Goal: Task Accomplishment & Management: Complete application form

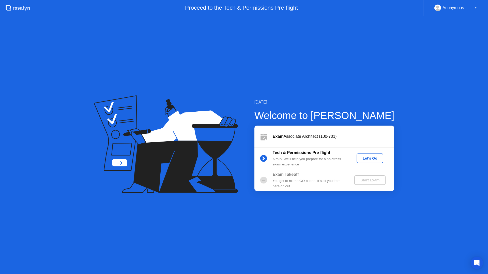
click at [361, 159] on div "Let's Go" at bounding box center [369, 158] width 23 height 4
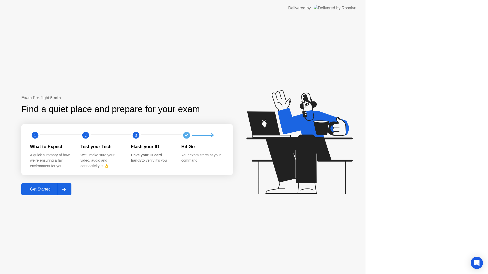
click at [352, 159] on icon at bounding box center [299, 142] width 106 height 104
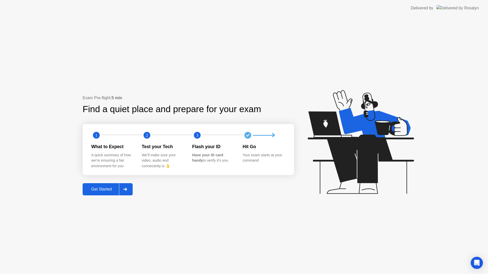
click at [130, 190] on div at bounding box center [125, 190] width 12 height 12
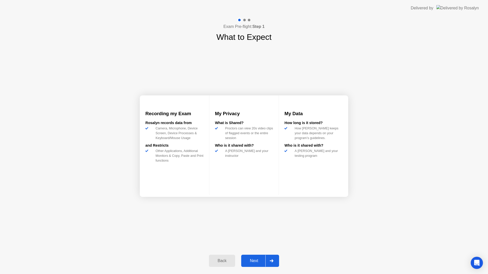
click at [262, 260] on div "Next" at bounding box center [254, 261] width 23 height 5
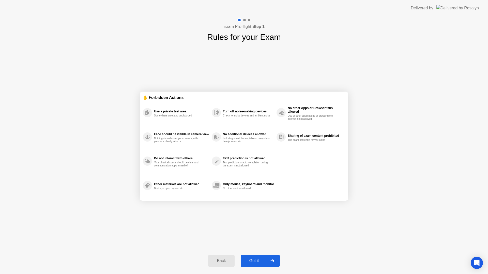
click at [262, 260] on div "Got it" at bounding box center [254, 261] width 24 height 5
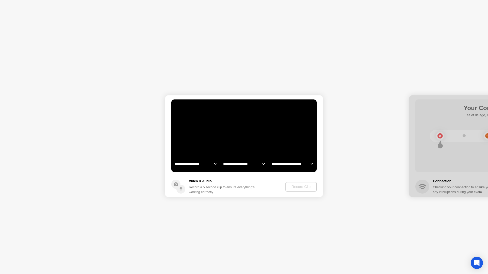
select select "**********"
select select "*******"
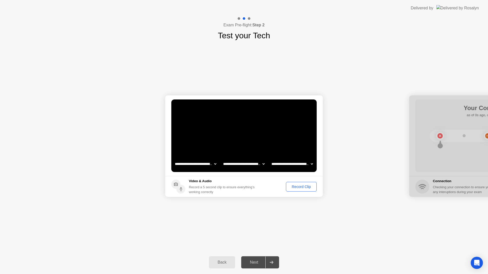
click at [303, 191] on button "Record Clip" at bounding box center [301, 187] width 31 height 10
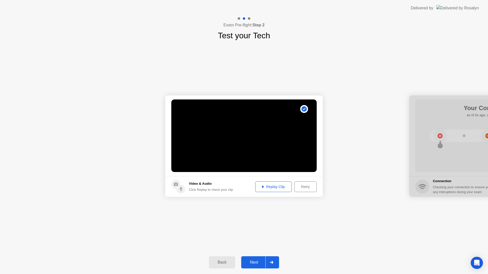
drag, startPoint x: 459, startPoint y: 179, endPoint x: 412, endPoint y: 181, distance: 47.8
click at [411, 181] on div at bounding box center [487, 147] width 157 height 102
drag, startPoint x: 462, startPoint y: 121, endPoint x: 429, endPoint y: 125, distance: 33.2
click at [429, 125] on div at bounding box center [487, 147] width 157 height 102
click at [297, 187] on div "Retry" at bounding box center [305, 187] width 19 height 4
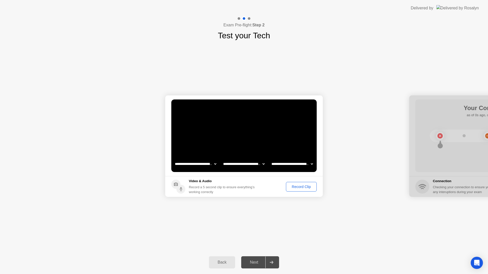
click at [298, 189] on div "Record Clip" at bounding box center [301, 187] width 27 height 4
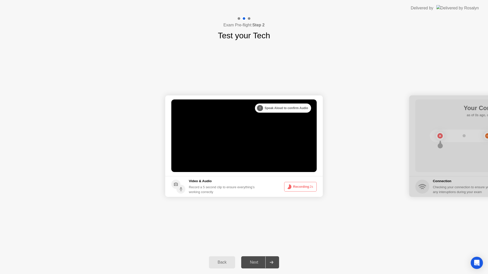
click at [298, 189] on button "Recording 2s" at bounding box center [300, 187] width 33 height 10
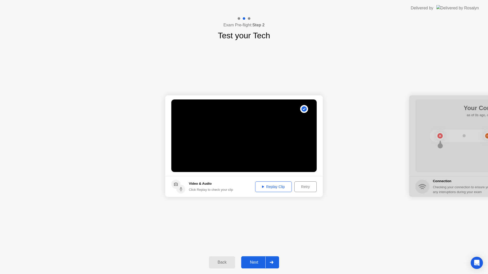
click at [276, 187] on div "Replay Clip" at bounding box center [273, 187] width 33 height 4
click at [258, 262] on div "Next" at bounding box center [254, 262] width 23 height 5
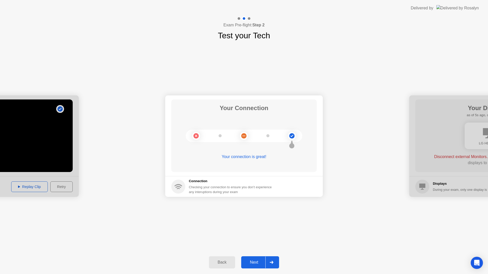
click at [258, 262] on div "Next" at bounding box center [254, 262] width 23 height 5
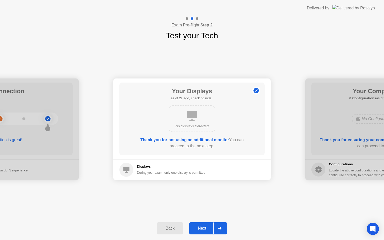
click at [212, 225] on button "Next" at bounding box center [208, 228] width 38 height 12
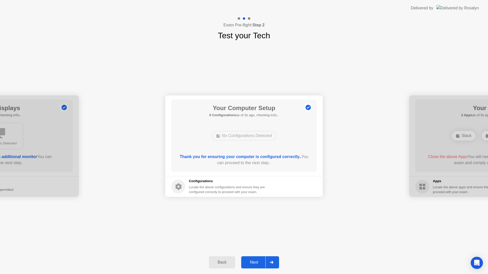
click at [255, 268] on button "Next" at bounding box center [260, 263] width 38 height 12
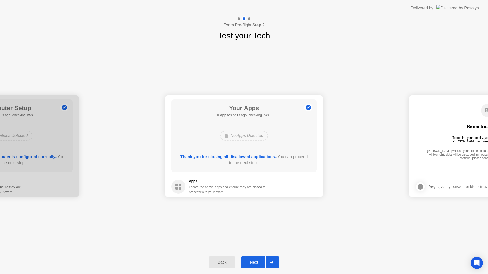
click at [251, 265] on div "Next" at bounding box center [254, 262] width 23 height 5
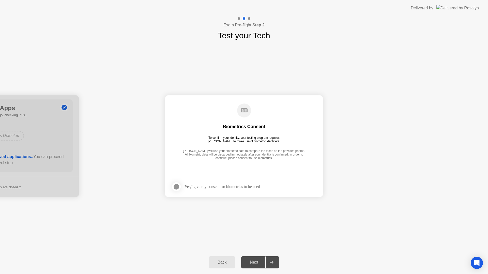
click at [297, 130] on div "Biometrics Consent To confirm your identity, your testing program requires [PER…" at bounding box center [243, 132] width 145 height 65
click at [220, 188] on div "Yes, I give my consent for biometrics to be used" at bounding box center [221, 186] width 75 height 5
click at [196, 186] on div "Yes, I give my consent for biometrics to be used" at bounding box center [221, 186] width 75 height 5
click at [174, 186] on div at bounding box center [176, 187] width 6 height 6
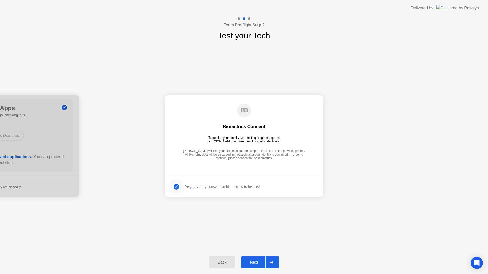
click at [259, 262] on div "Next" at bounding box center [254, 262] width 23 height 5
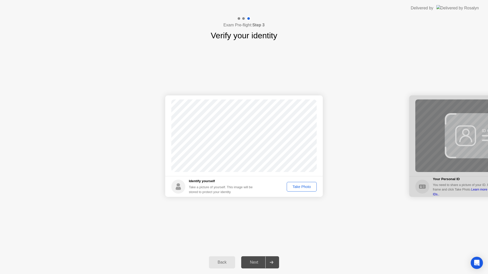
click at [296, 187] on div "Take Photo" at bounding box center [301, 187] width 26 height 4
click at [257, 265] on div "Next" at bounding box center [254, 262] width 23 height 5
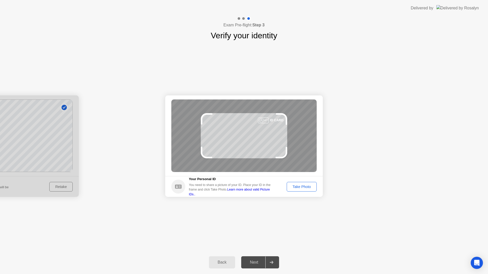
click at [301, 187] on div "Take Photo" at bounding box center [301, 187] width 26 height 4
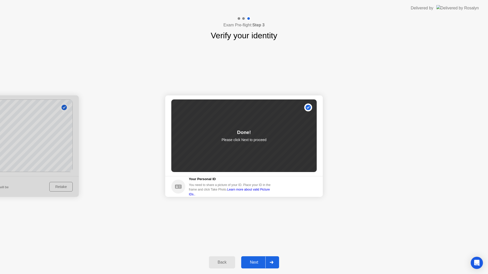
click at [252, 260] on div "Next" at bounding box center [254, 262] width 23 height 5
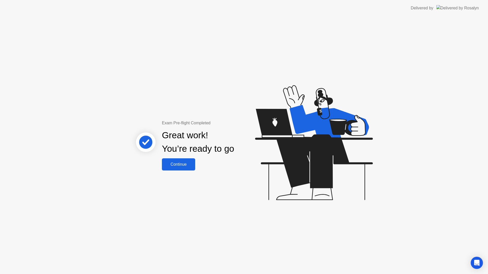
click at [177, 168] on button "Continue" at bounding box center [178, 165] width 33 height 12
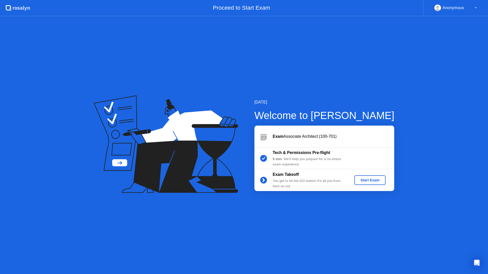
click at [368, 181] on div "Start Exam" at bounding box center [369, 180] width 27 height 4
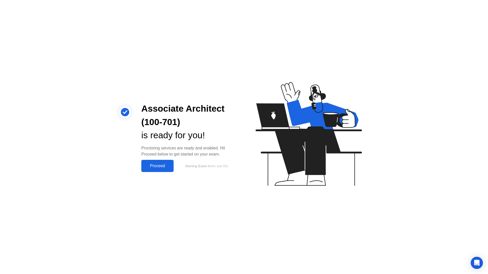
click at [163, 167] on div "Proceed" at bounding box center [157, 166] width 29 height 5
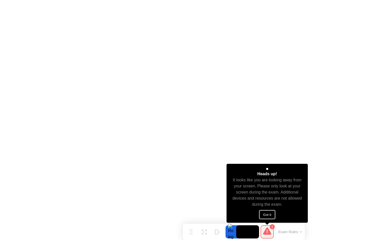
click at [264, 214] on button "Got it" at bounding box center [267, 214] width 16 height 9
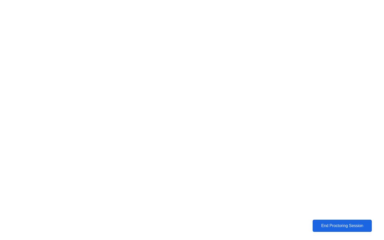
click at [341, 225] on div "End Proctoring Session" at bounding box center [342, 226] width 56 height 5
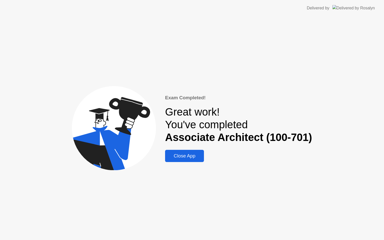
click at [184, 154] on div "Close App" at bounding box center [185, 156] width 36 height 6
